Goal: Task Accomplishment & Management: Use online tool/utility

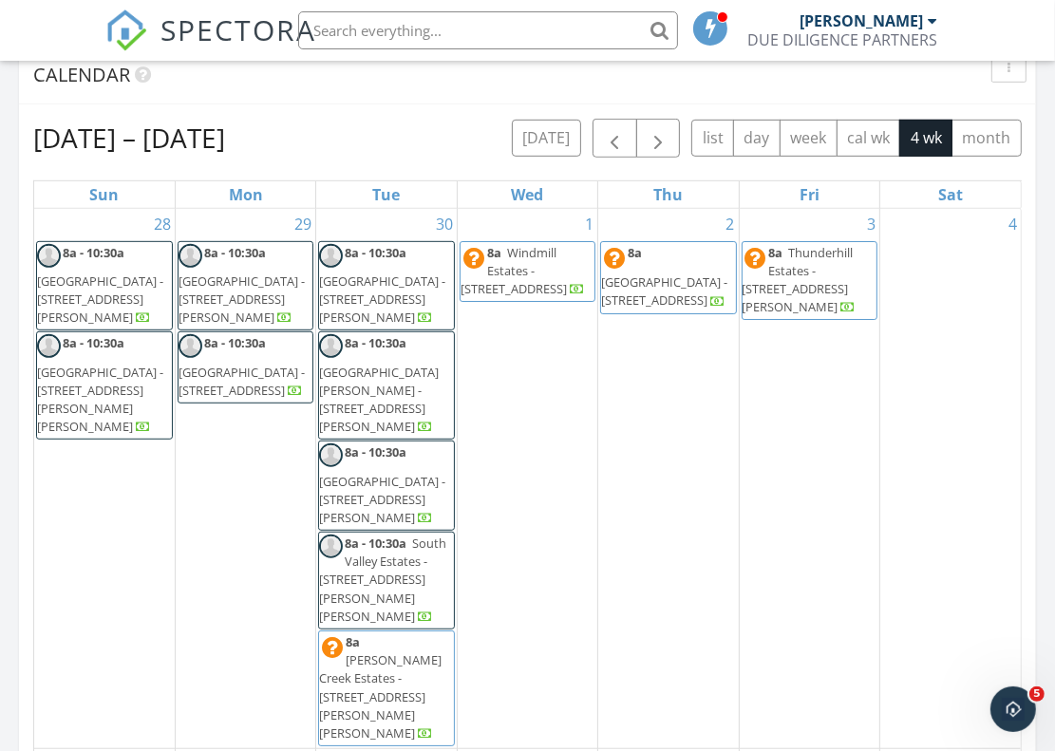
scroll to position [714, 0]
click at [632, 144] on button "button" at bounding box center [615, 138] width 45 height 39
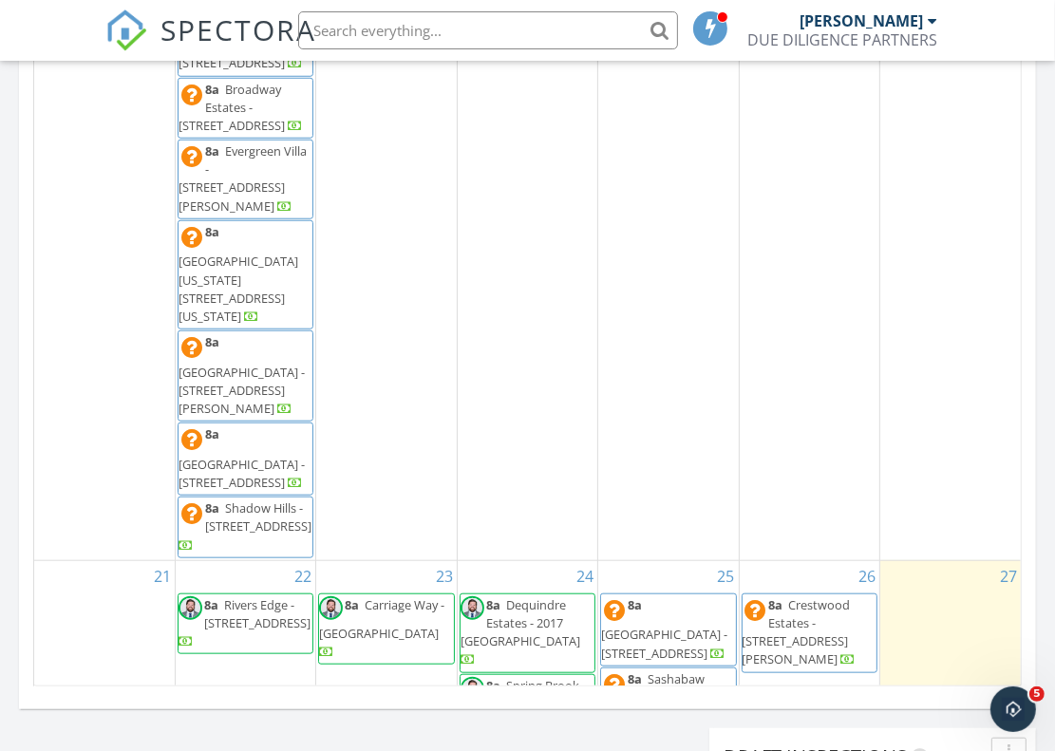
scroll to position [983, 0]
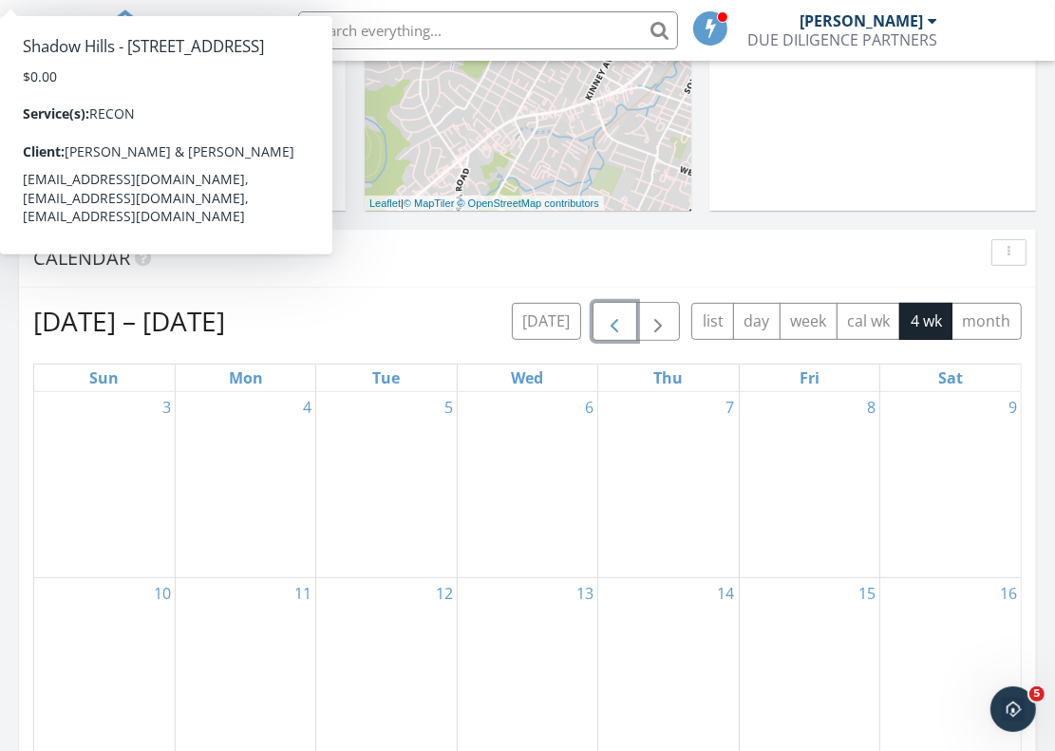
scroll to position [537, 0]
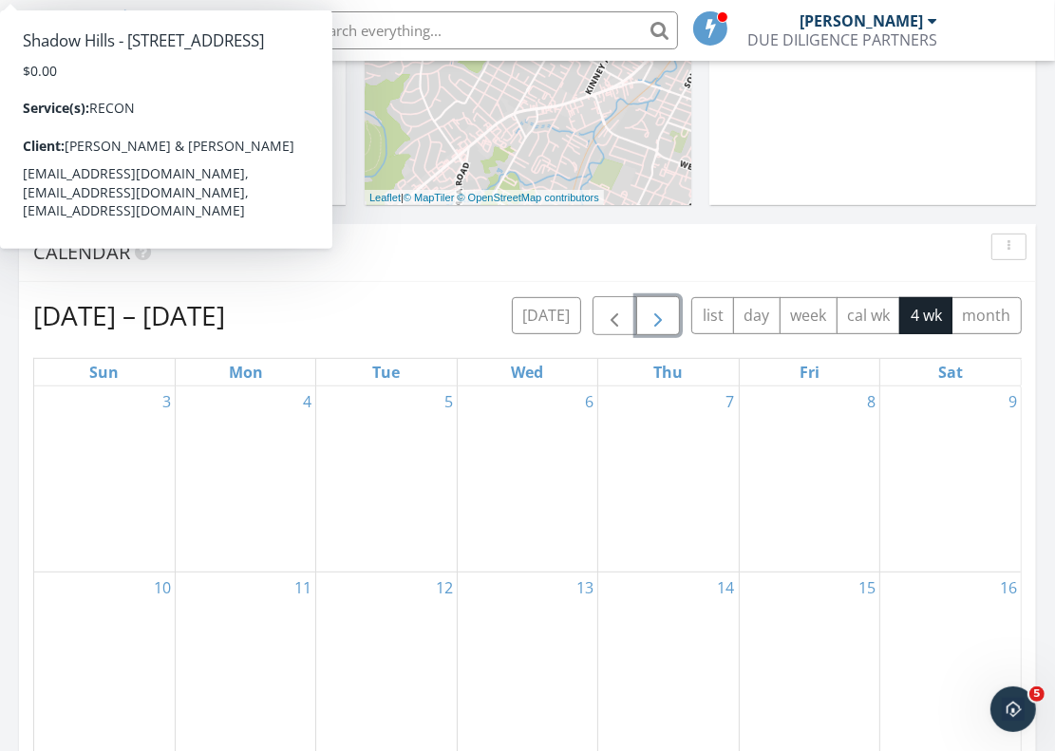
click at [652, 318] on span "button" at bounding box center [658, 316] width 23 height 23
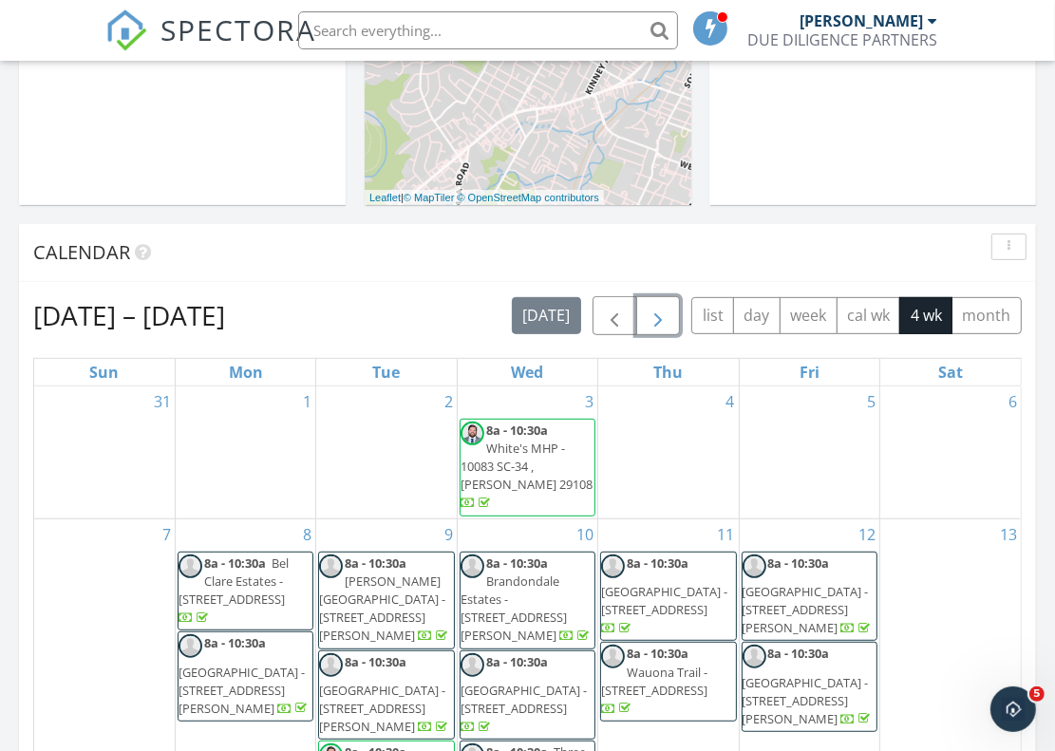
click at [652, 318] on span "button" at bounding box center [658, 316] width 23 height 23
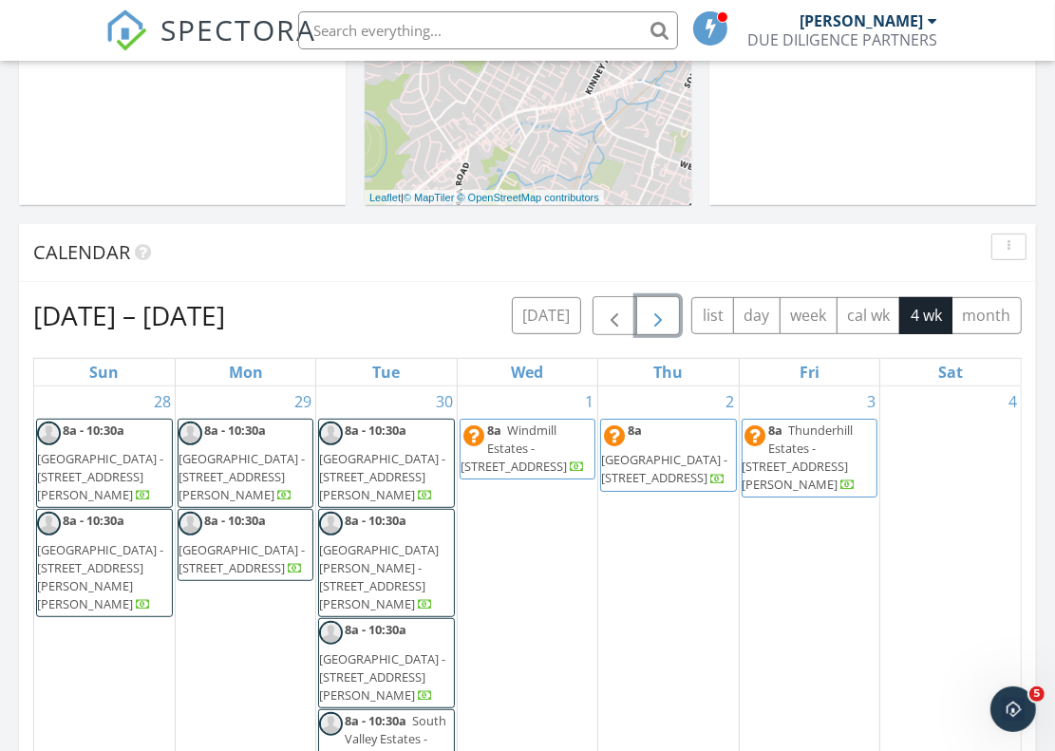
click at [652, 318] on span "button" at bounding box center [658, 316] width 23 height 23
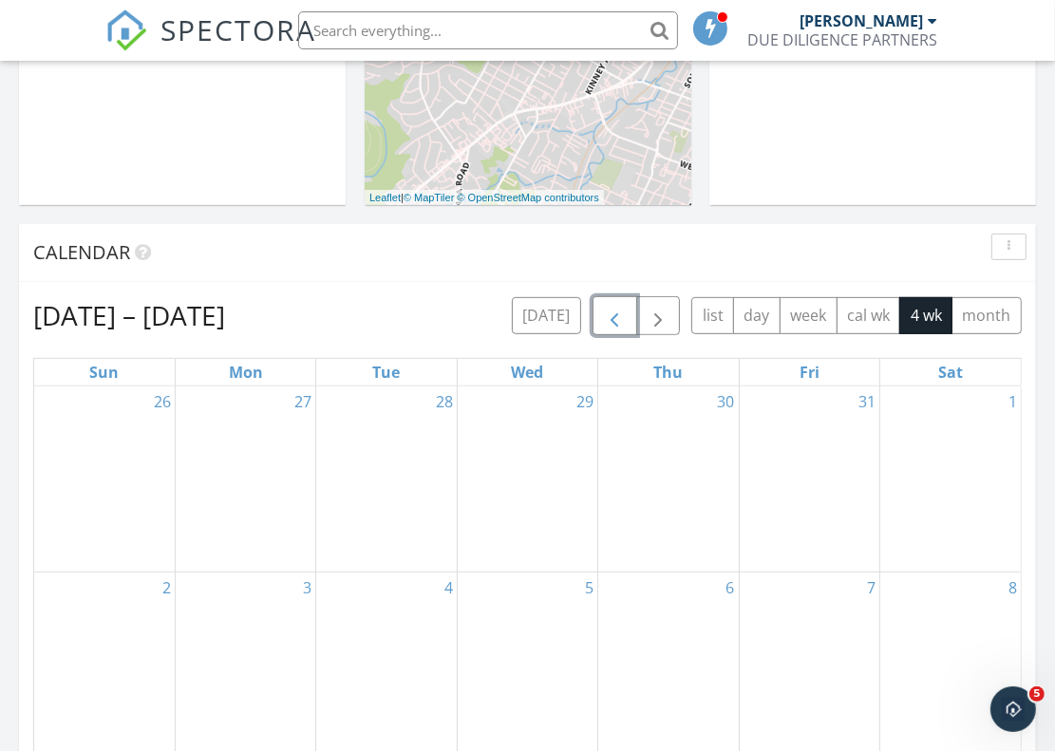
click at [615, 317] on span "button" at bounding box center [614, 316] width 23 height 23
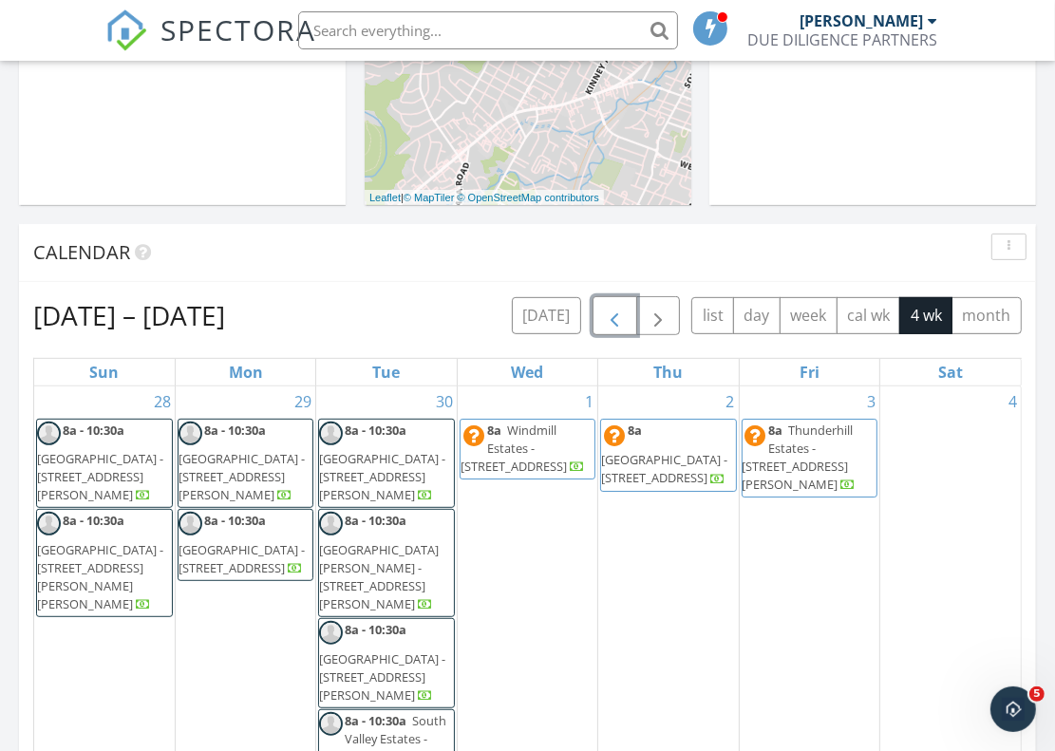
click at [615, 317] on span "button" at bounding box center [614, 316] width 23 height 23
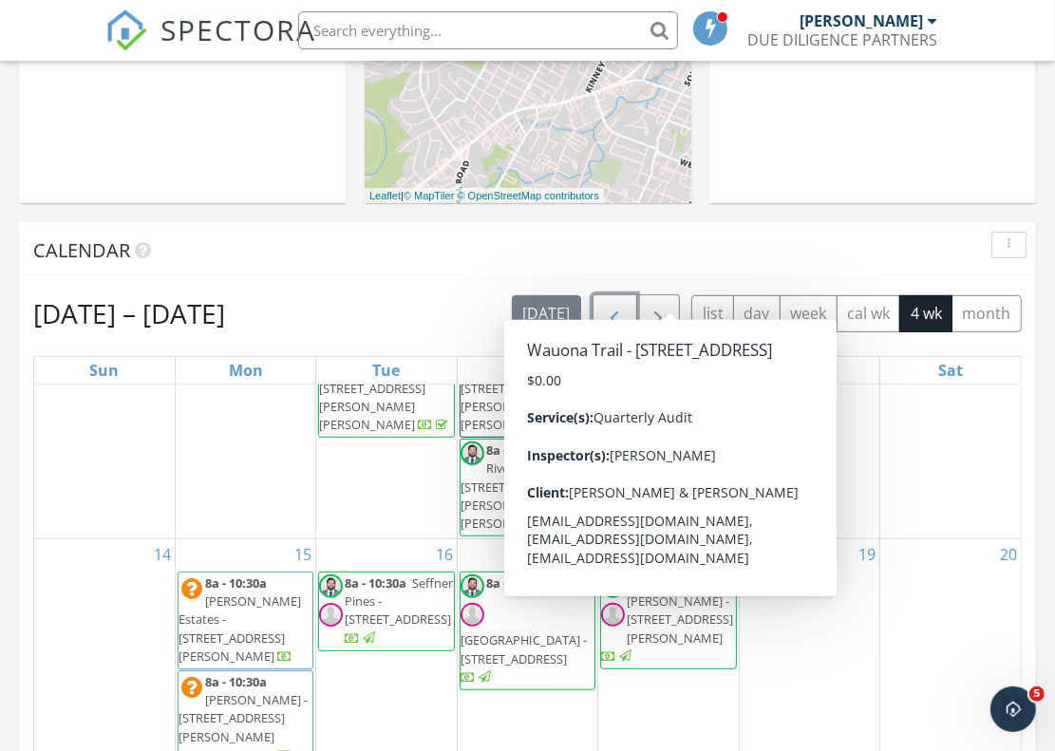
scroll to position [398, 0]
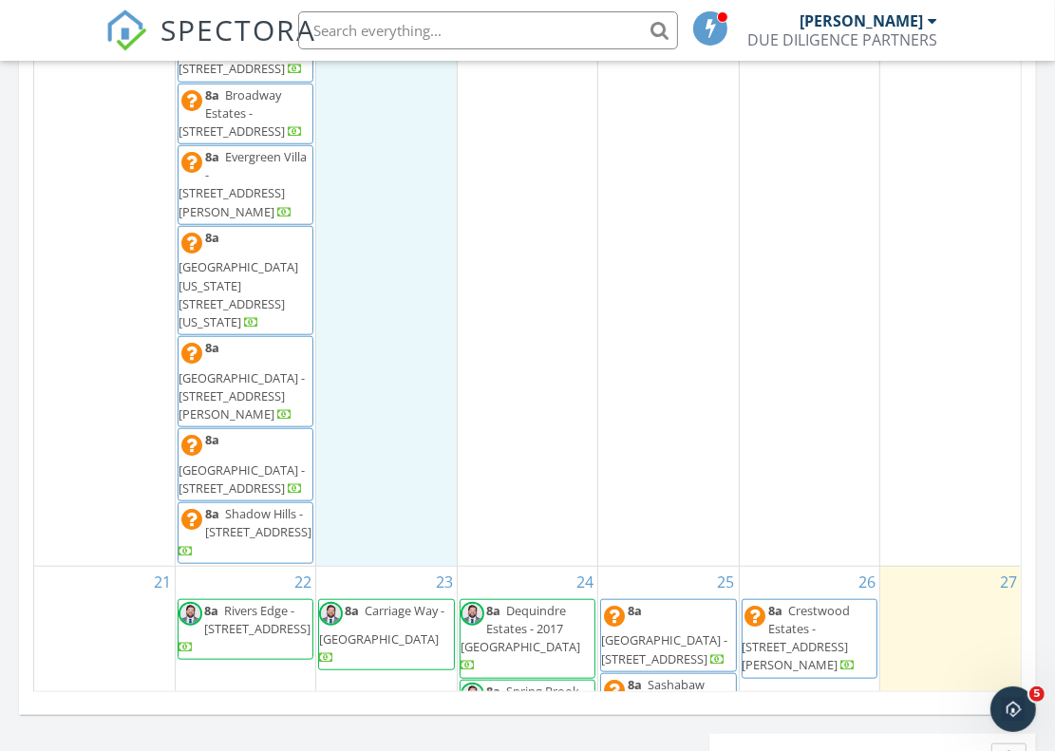
scroll to position [978, 0]
